Goal: Transaction & Acquisition: Book appointment/travel/reservation

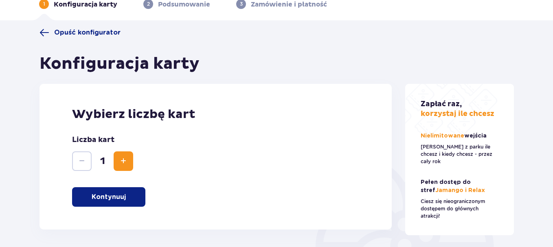
scroll to position [81, 0]
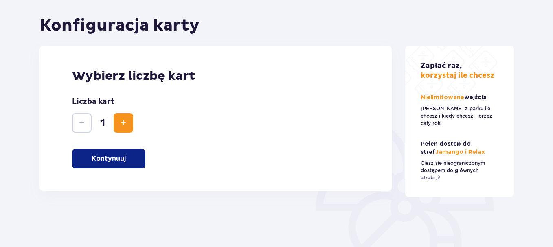
click at [134, 160] on button "Kontynuuj" at bounding box center [108, 159] width 73 height 20
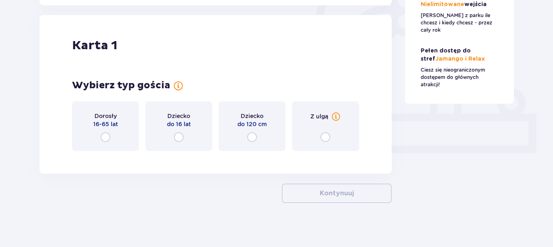
scroll to position [272, 0]
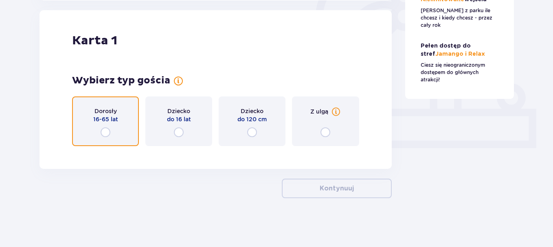
click at [108, 130] on input "radio" at bounding box center [106, 132] width 10 height 10
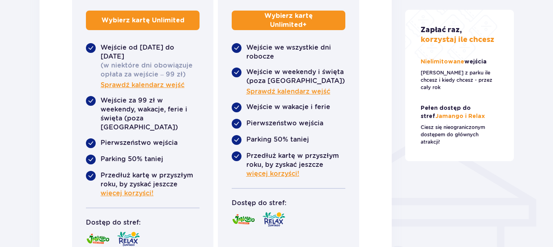
scroll to position [516, 0]
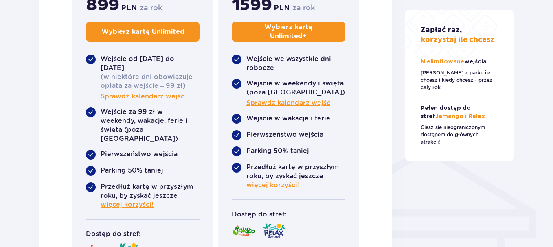
click at [235, 59] on img at bounding box center [237, 60] width 10 height 10
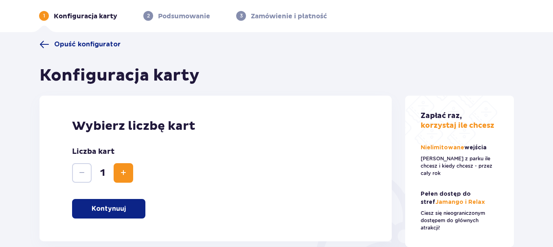
scroll to position [0, 0]
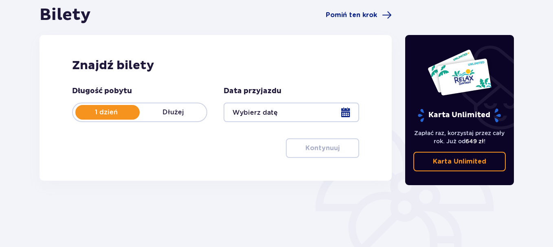
click at [306, 111] on div at bounding box center [290, 113] width 135 height 20
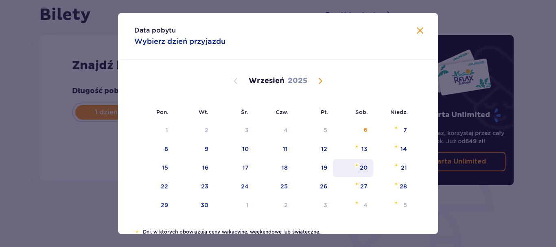
click at [360, 168] on div "20" at bounding box center [364, 168] width 8 height 8
type input "20.09.25"
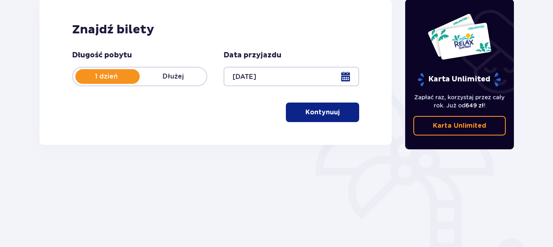
scroll to position [122, 0]
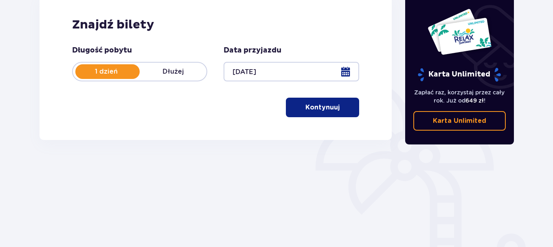
click at [323, 113] on button "Kontynuuj" at bounding box center [322, 108] width 73 height 20
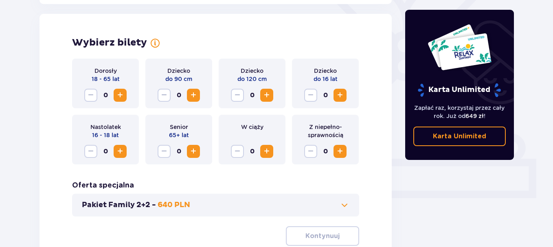
scroll to position [226, 0]
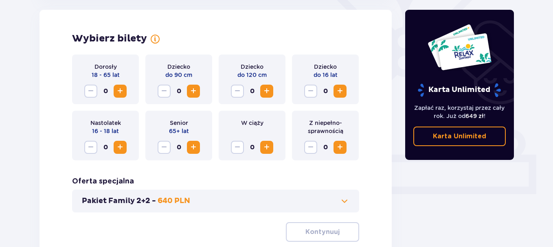
click at [123, 93] on span "Increase" at bounding box center [120, 91] width 10 height 10
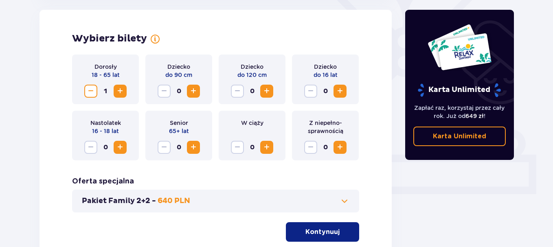
click at [123, 93] on span "Increase" at bounding box center [120, 91] width 10 height 10
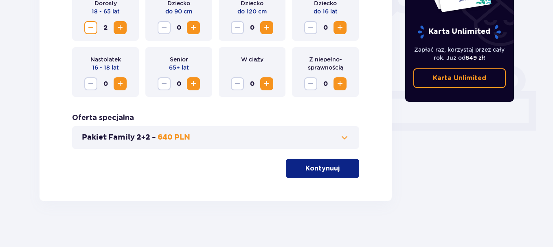
scroll to position [293, 0]
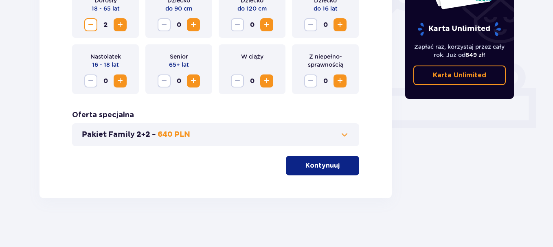
click at [337, 170] on span "button" at bounding box center [341, 166] width 10 height 10
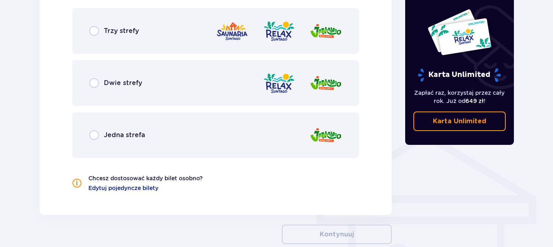
scroll to position [533, 0]
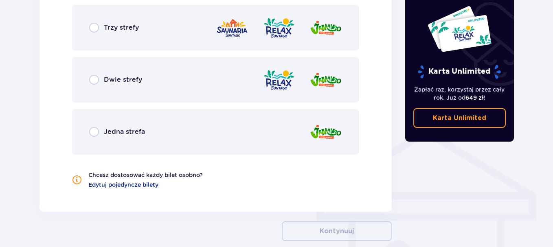
click at [102, 82] on div "Dwie strefy" at bounding box center [115, 80] width 53 height 10
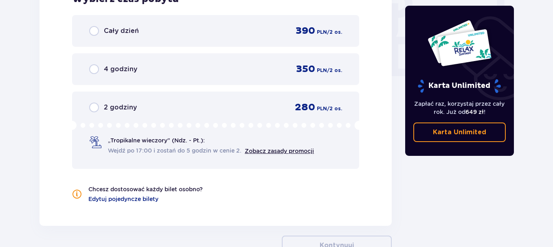
scroll to position [735, 0]
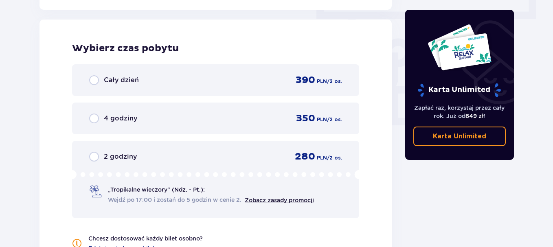
click at [113, 75] on div "Cały dzień 390 PLN / 2 os." at bounding box center [215, 80] width 253 height 12
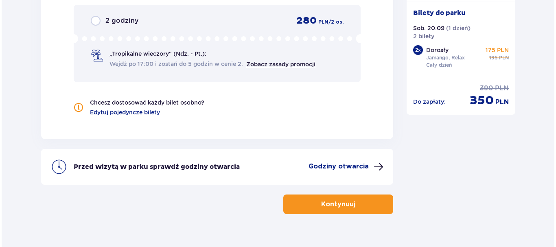
scroll to position [887, 0]
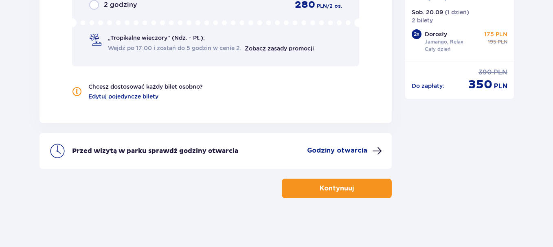
click at [360, 152] on p "Godziny otwarcia" at bounding box center [337, 150] width 60 height 9
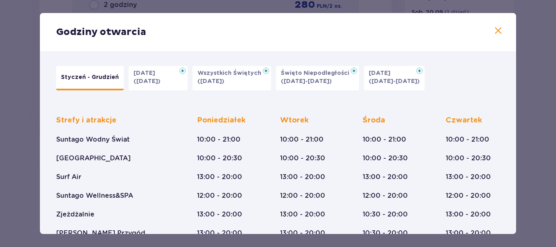
click at [159, 78] on button "Halloween (31.10.25)" at bounding box center [158, 78] width 59 height 24
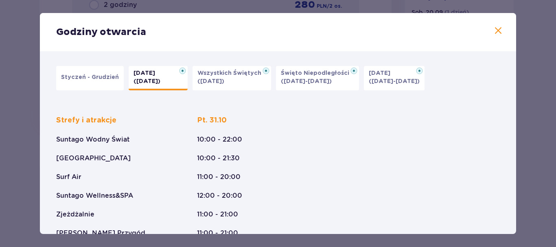
click at [249, 82] on button "Wszystkich Świętych (01.11.25)" at bounding box center [232, 78] width 79 height 24
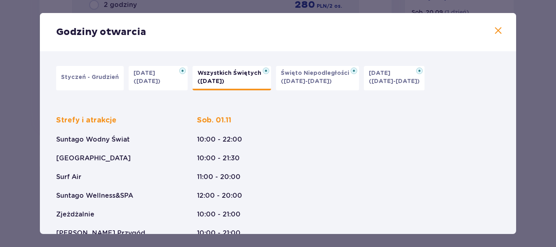
click at [309, 83] on p "(09.11-11.11.25)" at bounding box center [306, 81] width 51 height 8
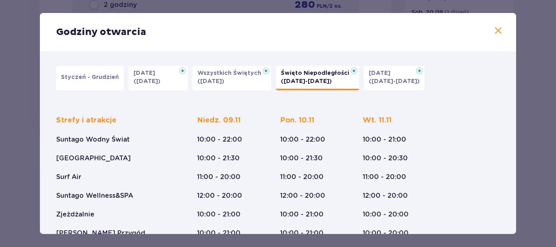
click at [380, 85] on p "(23.12-01.01.26)" at bounding box center [394, 81] width 51 height 8
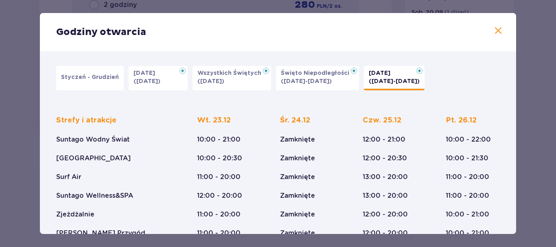
click at [105, 86] on button "Styczeń - Grudzień" at bounding box center [90, 78] width 68 height 24
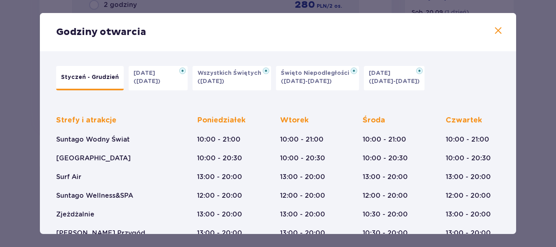
click at [495, 30] on span at bounding box center [498, 31] width 10 height 10
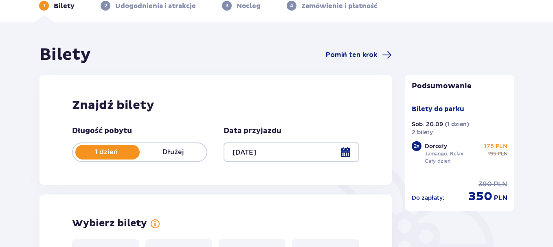
scroll to position [32, 0]
